Goal: Transaction & Acquisition: Download file/media

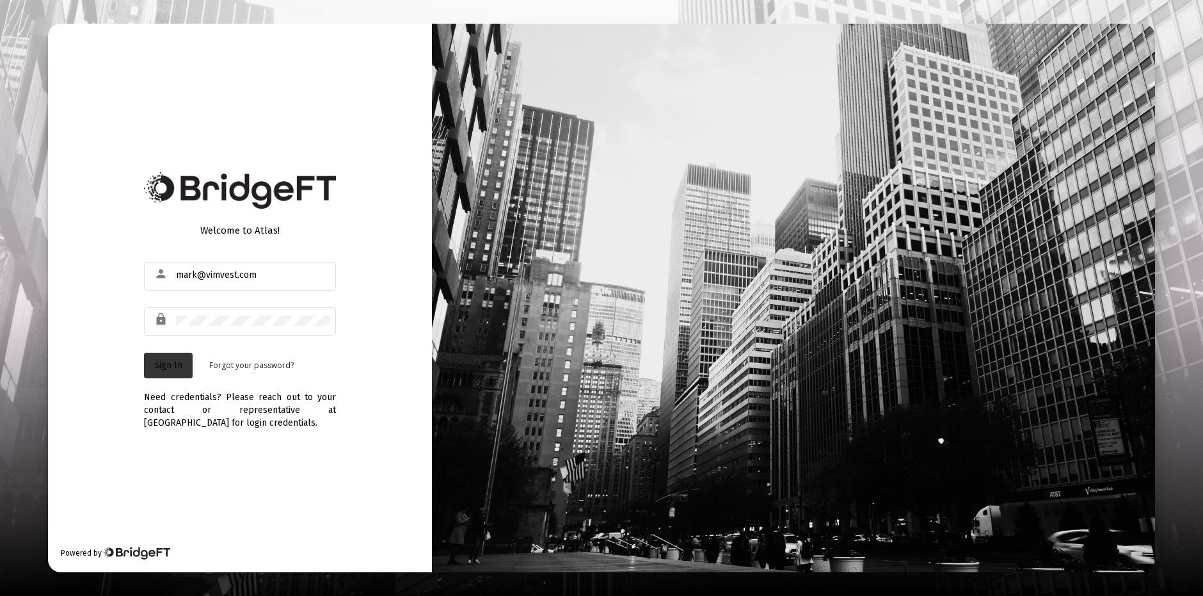
click at [172, 365] on span "Sign In" at bounding box center [168, 365] width 28 height 11
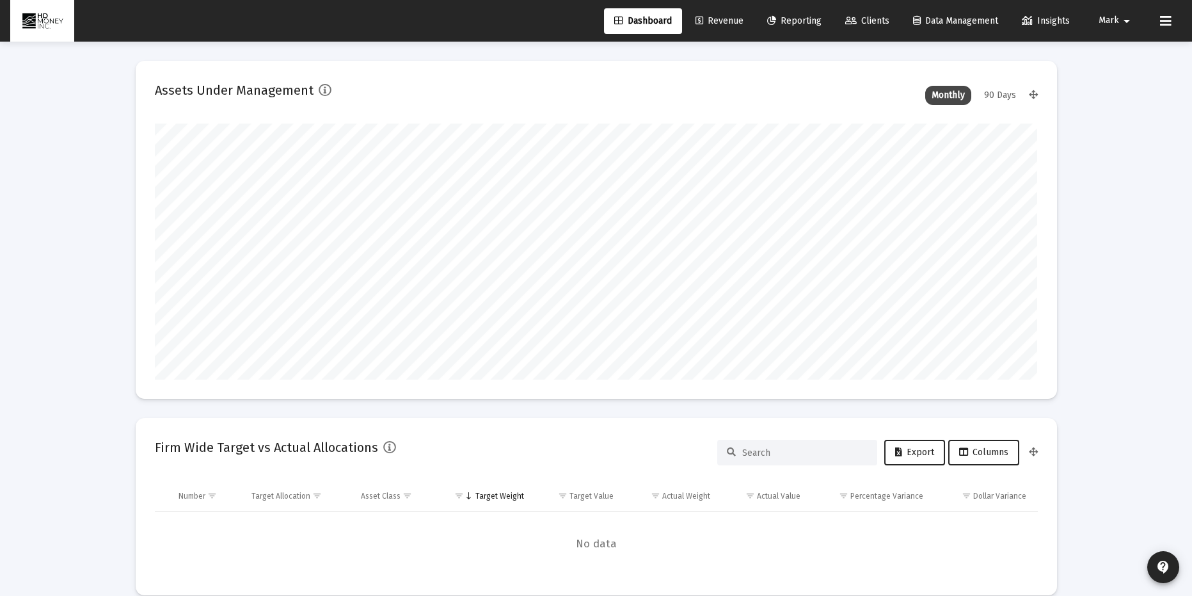
scroll to position [256, 475]
type input "[DATE]"
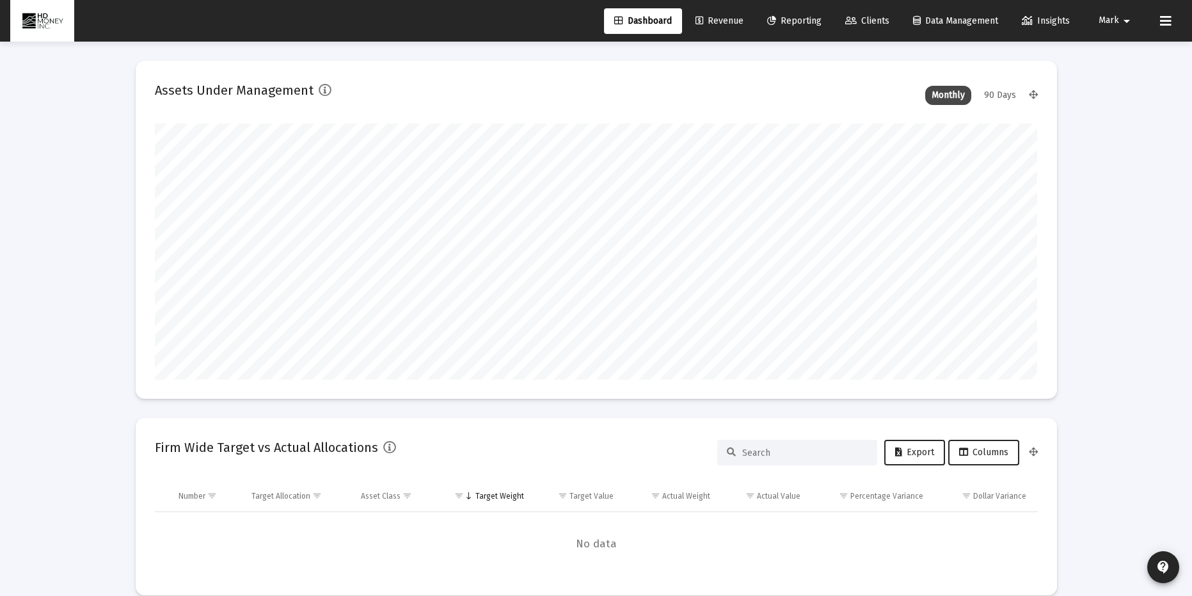
click at [870, 19] on span "Clients" at bounding box center [867, 20] width 44 height 11
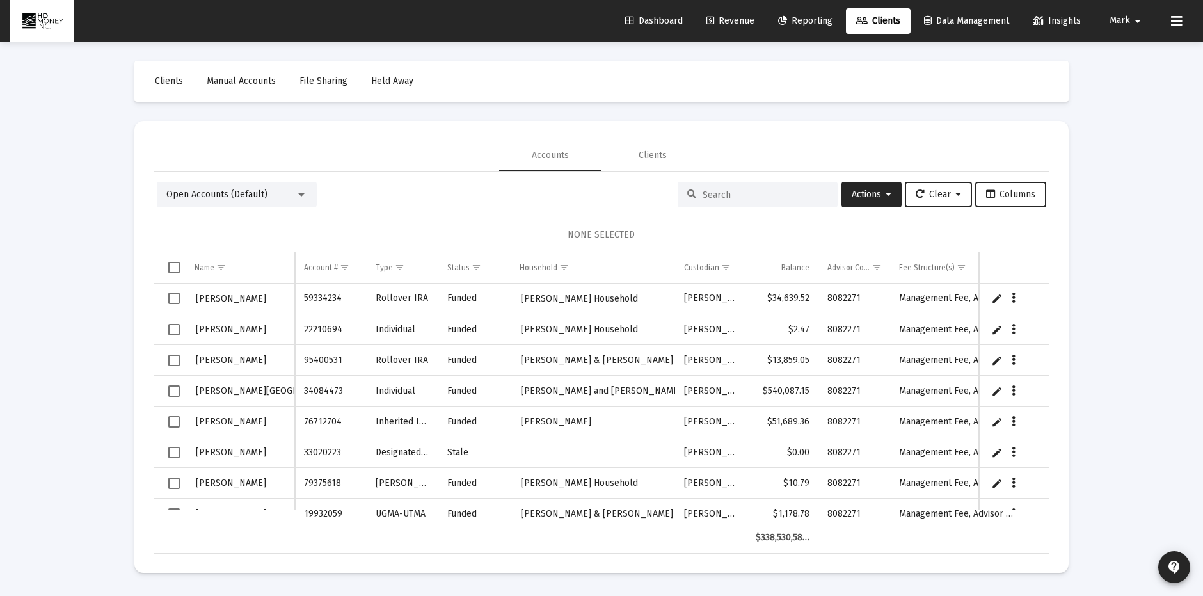
click at [739, 195] on input at bounding box center [765, 194] width 125 height 11
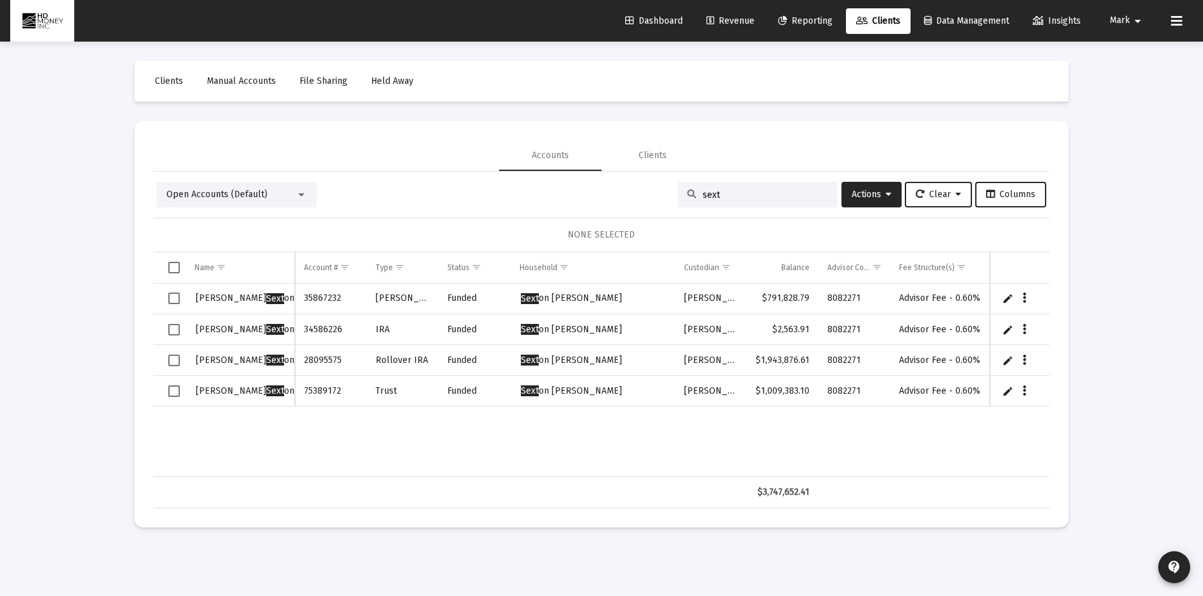
type input "sext"
drag, startPoint x: 168, startPoint y: 387, endPoint x: 170, endPoint y: 369, distance: 18.0
click at [168, 387] on span "Select row" at bounding box center [174, 391] width 12 height 12
click at [173, 358] on span "Select row" at bounding box center [174, 361] width 12 height 12
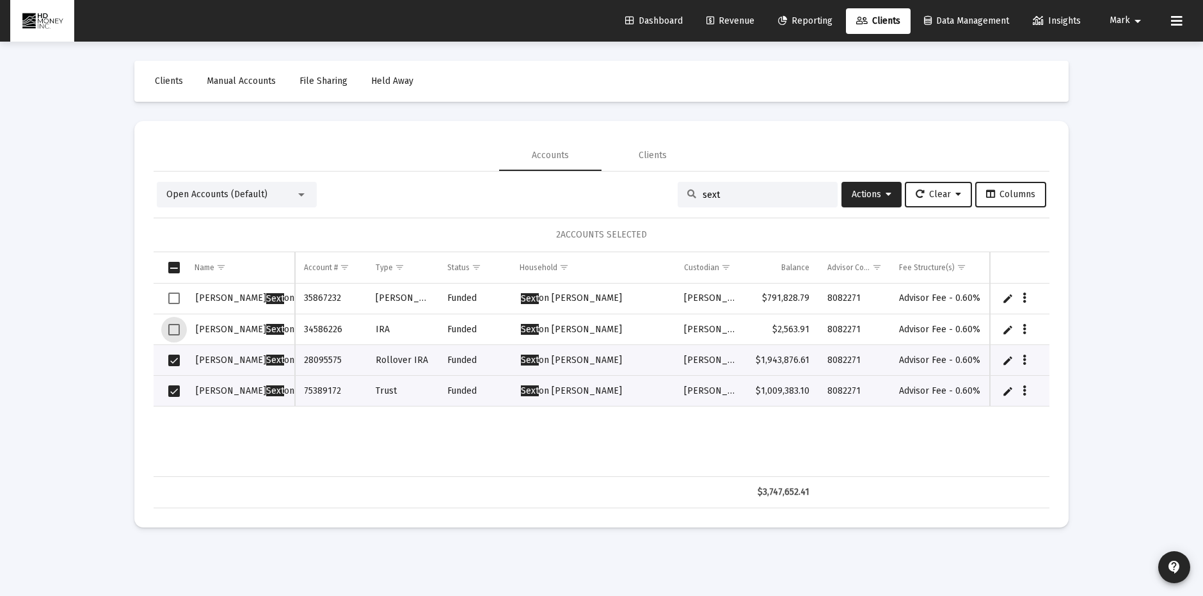
drag, startPoint x: 177, startPoint y: 328, endPoint x: 180, endPoint y: 301, distance: 27.0
click at [177, 327] on span "Select row" at bounding box center [174, 330] width 12 height 12
click at [173, 298] on span "Select row" at bounding box center [174, 298] width 12 height 12
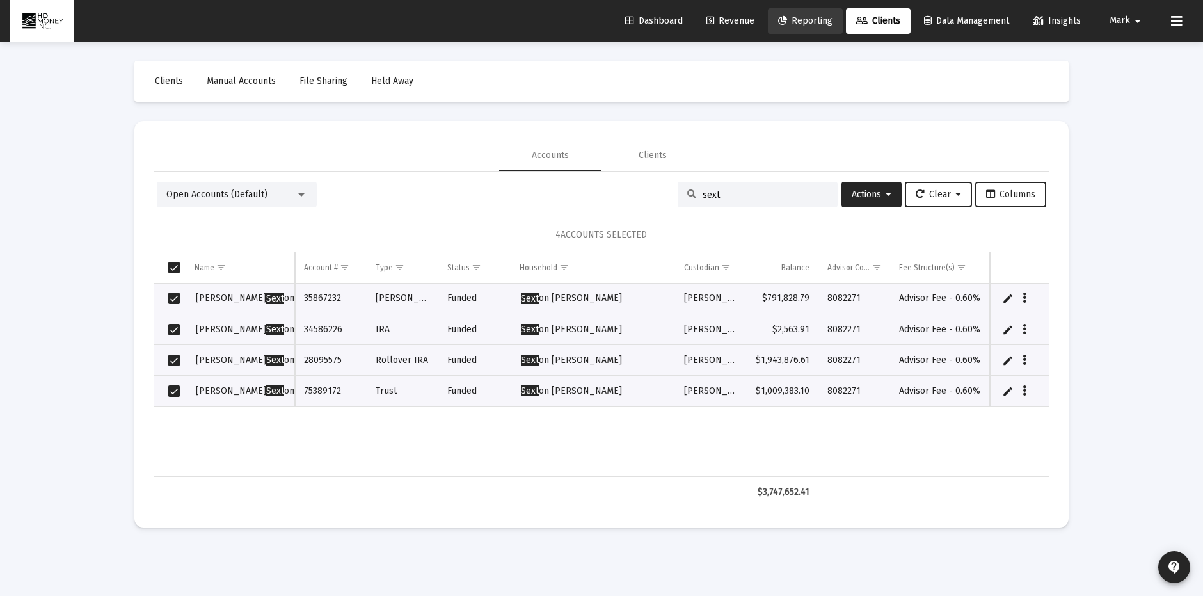
click at [808, 17] on span "Reporting" at bounding box center [805, 20] width 54 height 11
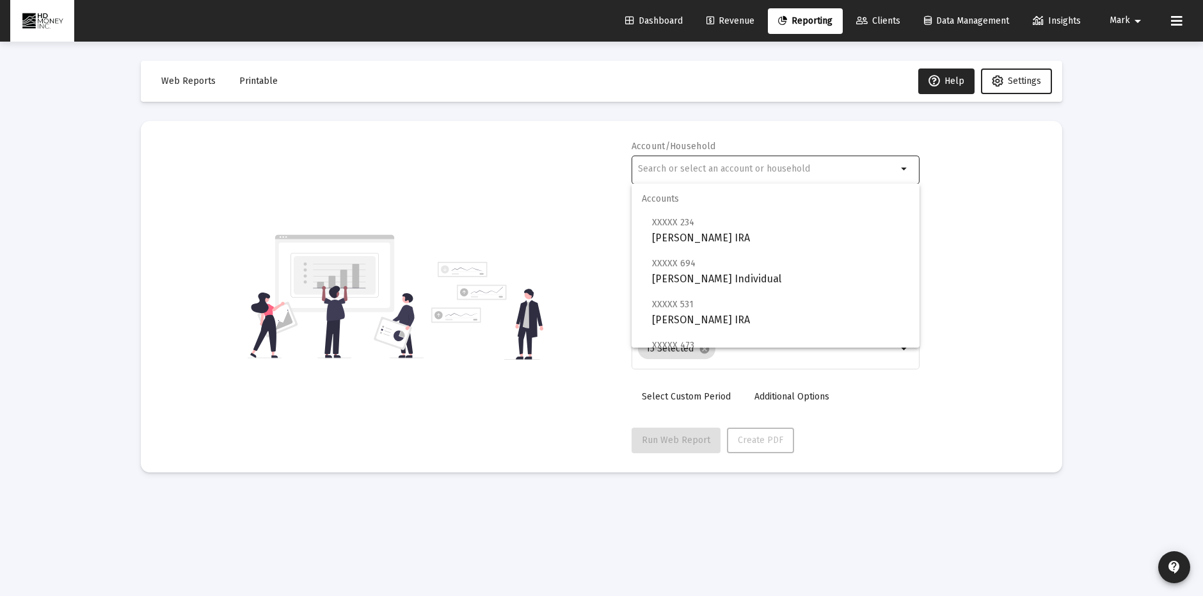
click at [726, 172] on input "text" at bounding box center [767, 169] width 259 height 10
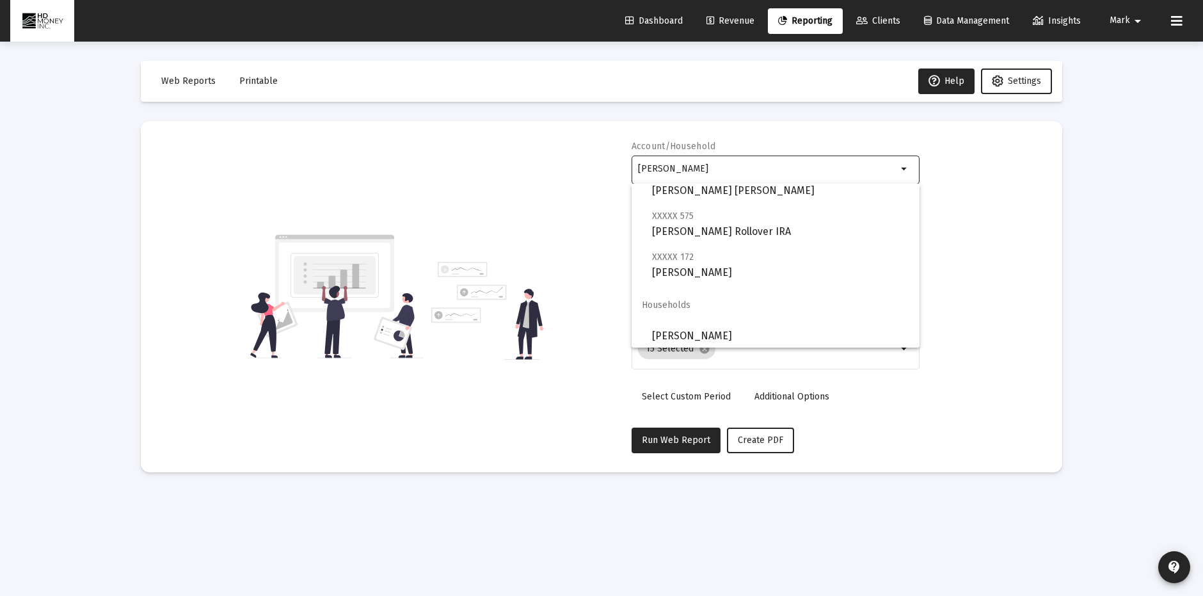
scroll to position [92, 0]
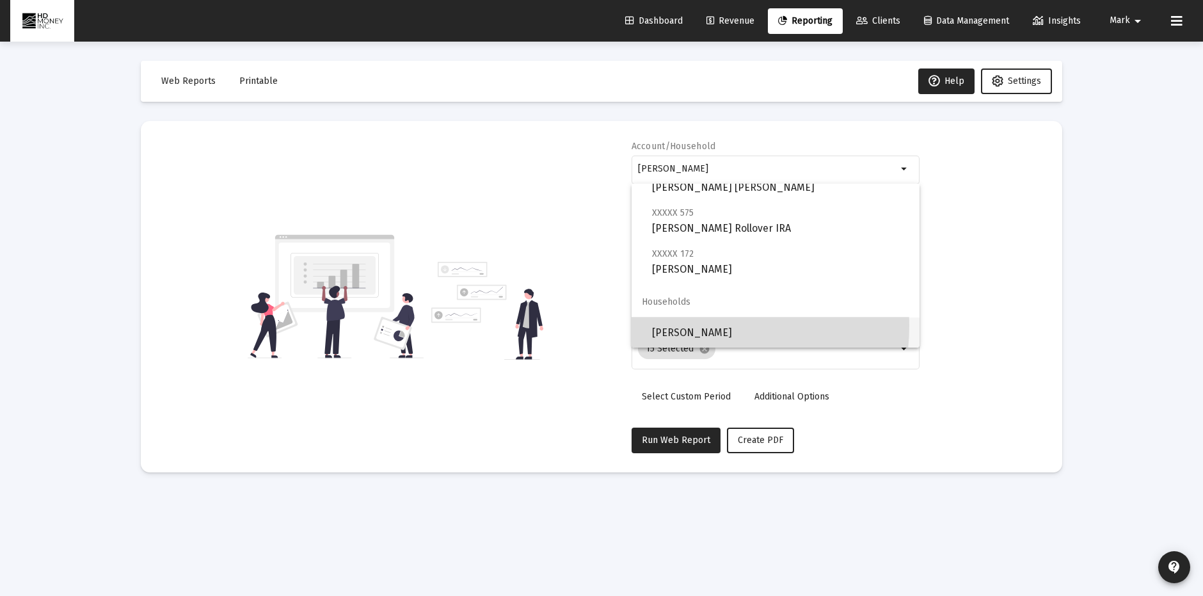
click at [678, 324] on span "[PERSON_NAME]" at bounding box center [780, 332] width 257 height 31
type input "[PERSON_NAME]"
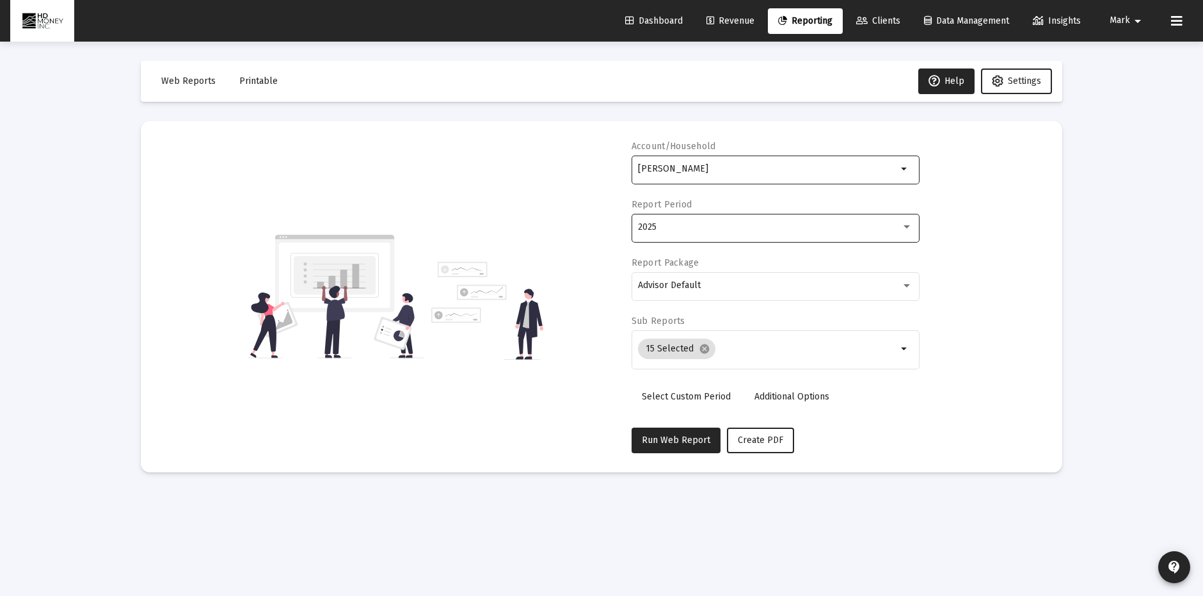
click at [700, 227] on div "2025" at bounding box center [769, 227] width 263 height 10
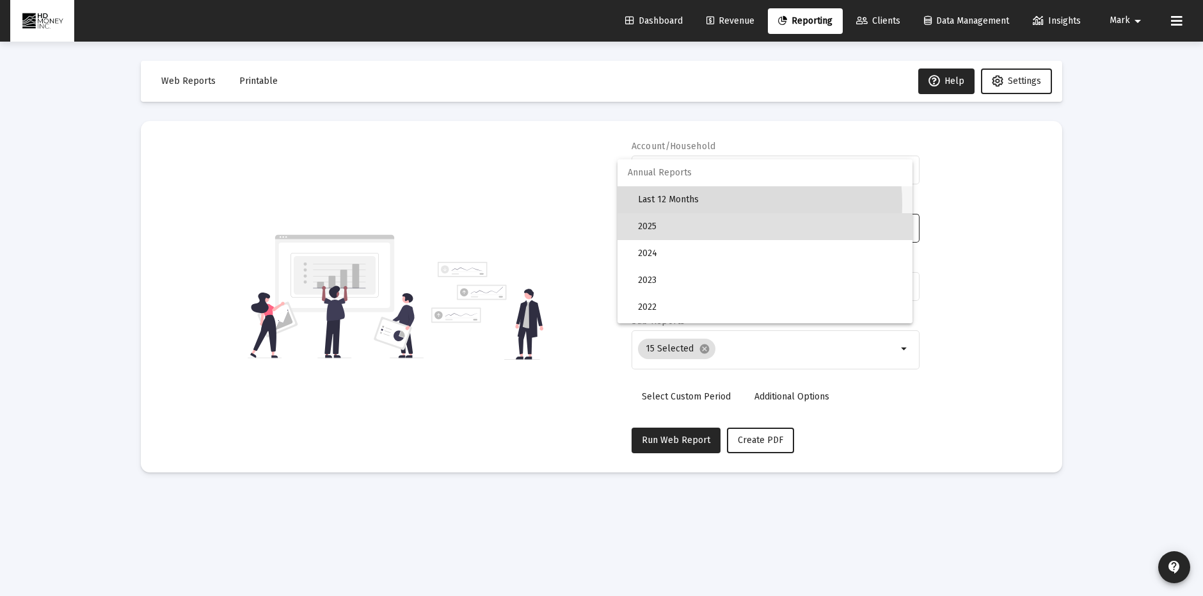
click at [691, 204] on span "Last 12 Months" at bounding box center [770, 199] width 264 height 27
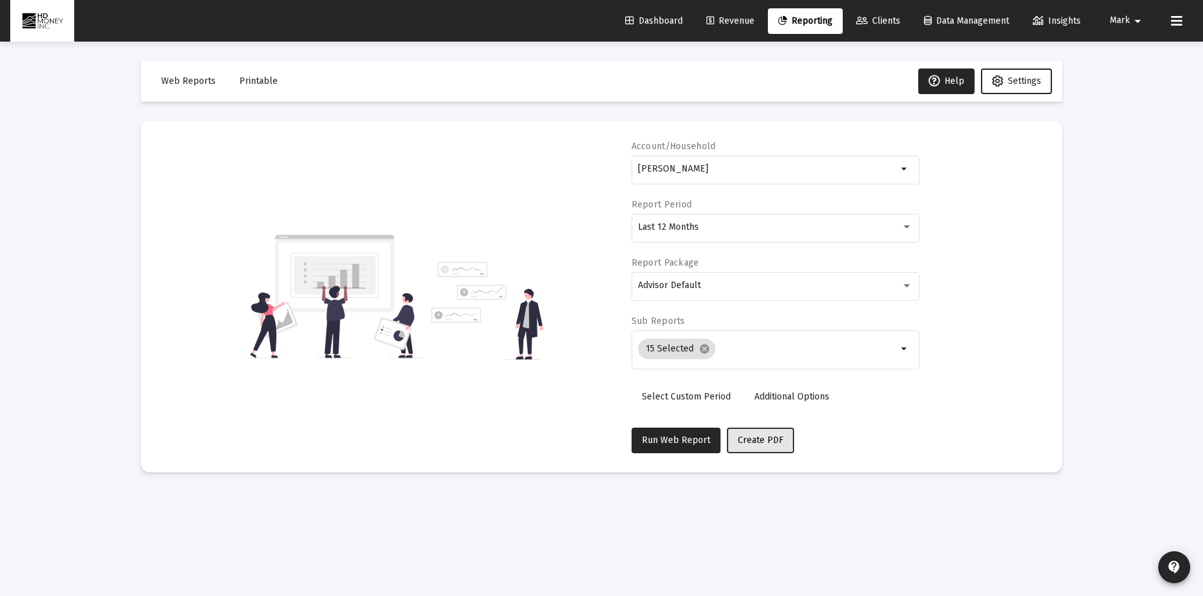
click at [753, 438] on span "Create PDF" at bounding box center [760, 440] width 45 height 11
click at [256, 77] on span "Printable" at bounding box center [258, 81] width 38 height 11
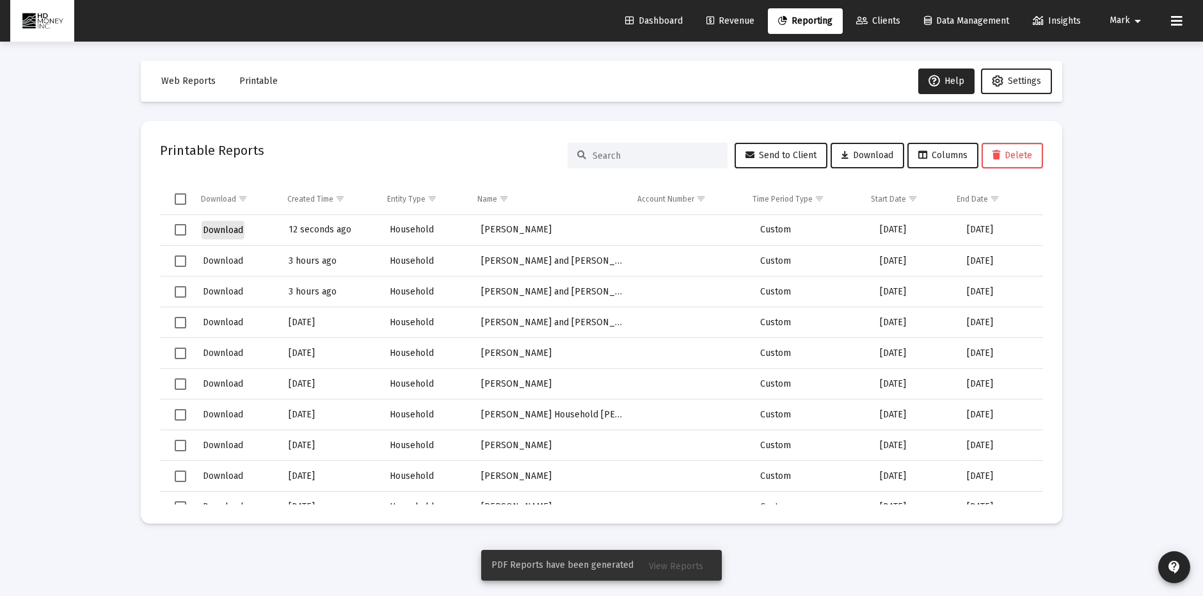
click at [221, 230] on span "Download" at bounding box center [223, 230] width 40 height 11
